Goal: Task Accomplishment & Management: Complete application form

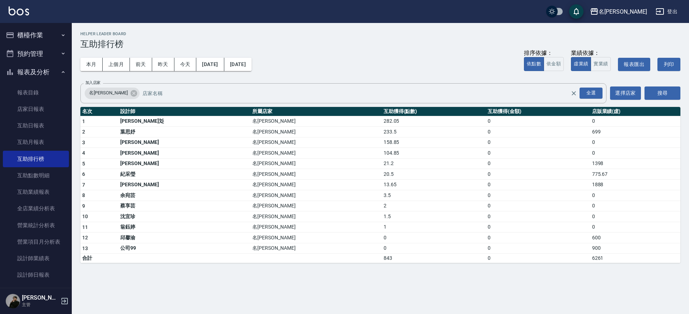
click at [28, 36] on button "櫃檯作業" at bounding box center [36, 35] width 66 height 19
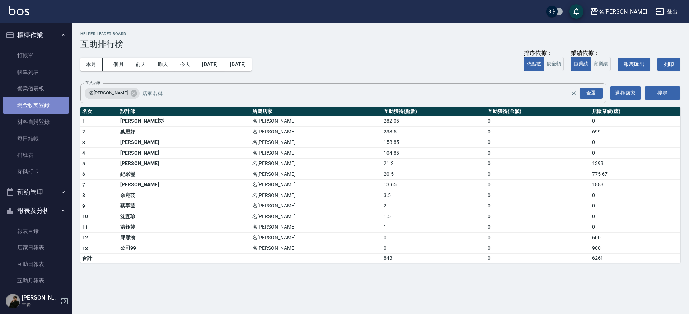
drag, startPoint x: 49, startPoint y: 107, endPoint x: 47, endPoint y: 103, distance: 4.2
click at [49, 107] on link "現金收支登錄" at bounding box center [36, 105] width 66 height 17
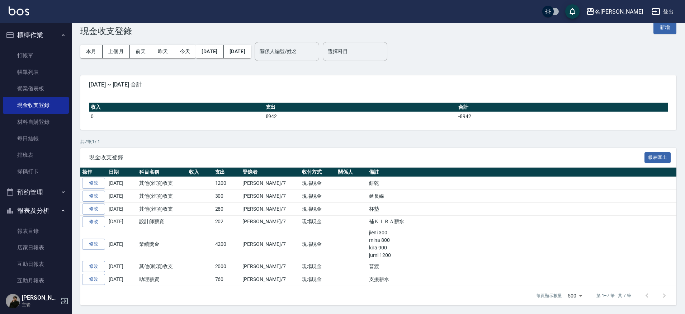
scroll to position [1, 0]
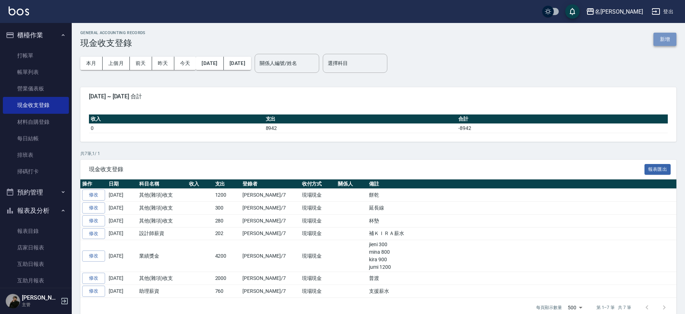
click at [667, 44] on button "新增" at bounding box center [665, 39] width 23 height 13
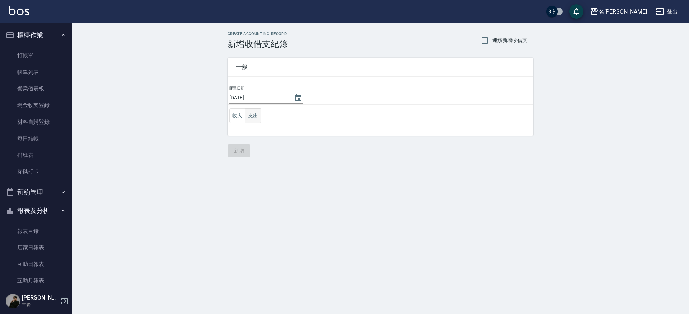
click at [254, 121] on button "支出" at bounding box center [253, 115] width 16 height 15
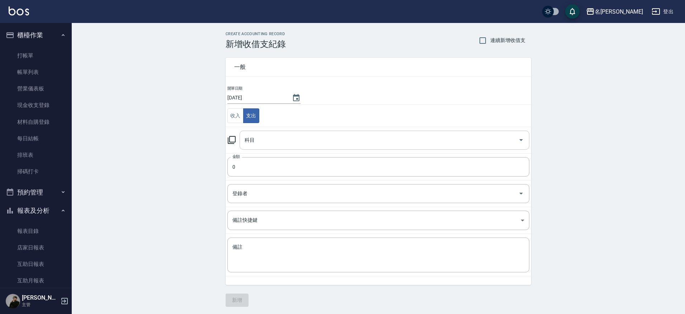
click at [268, 139] on input "科目" at bounding box center [379, 140] width 273 height 13
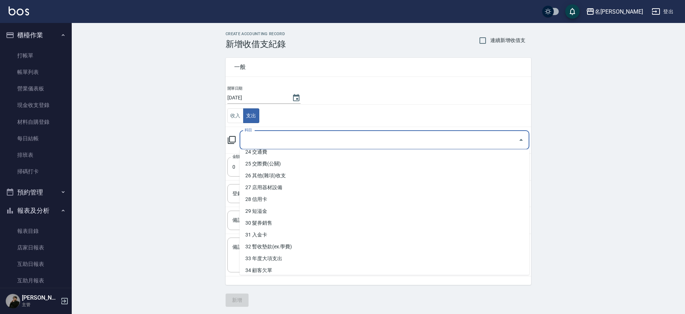
scroll to position [293, 0]
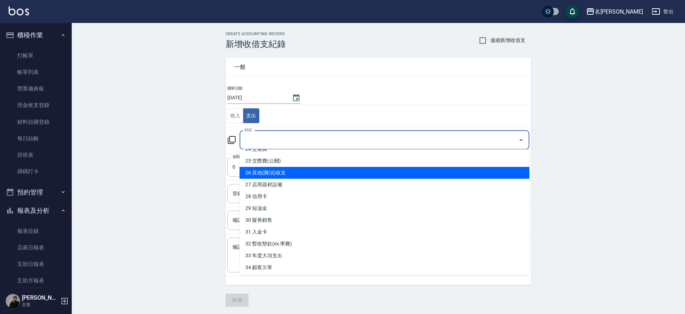
click at [280, 174] on li "26 其他(雜項)收支" at bounding box center [385, 173] width 290 height 12
type input "26 其他(雜項)收支"
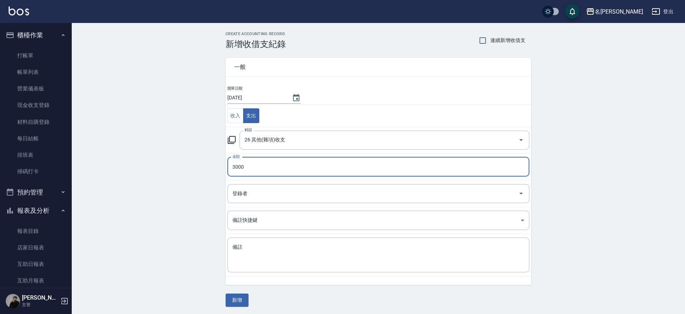
type input "3000"
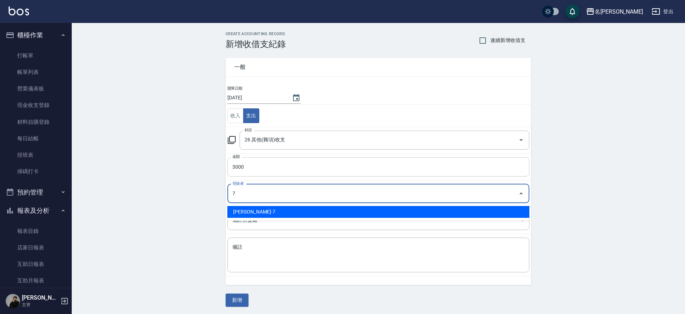
type input "[PERSON_NAME]-7"
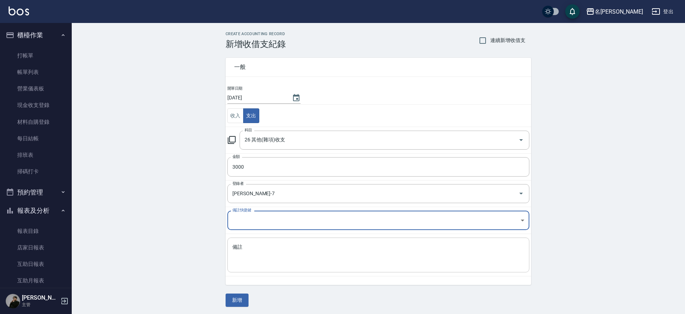
click at [282, 245] on textarea "備註" at bounding box center [378, 255] width 292 height 23
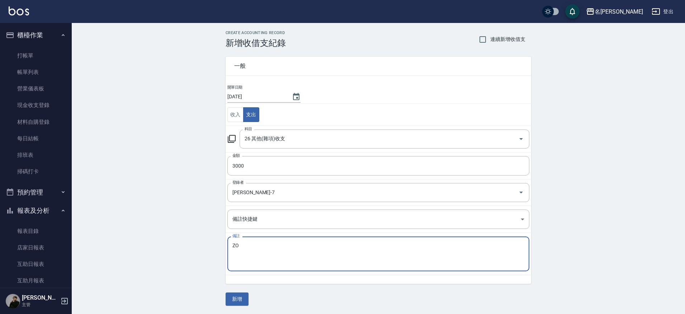
type textarea "Z"
type textarea "飛機票"
click at [247, 296] on button "新增" at bounding box center [237, 298] width 23 height 13
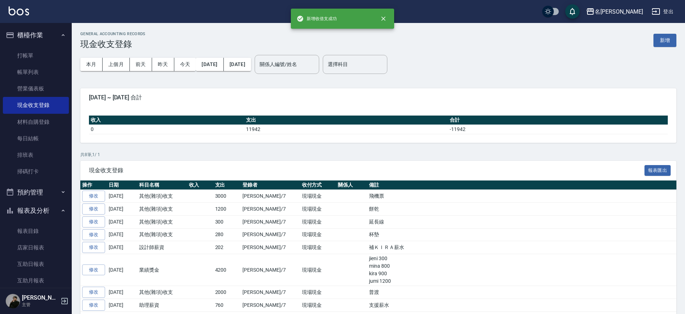
scroll to position [31, 0]
